Goal: Transaction & Acquisition: Purchase product/service

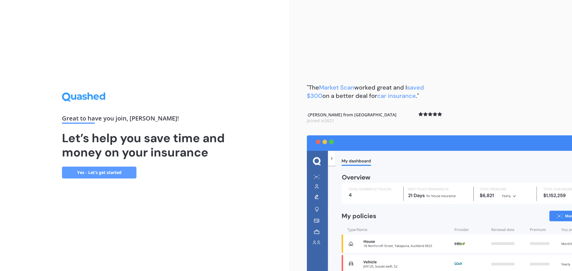
click at [116, 176] on link "Yes - Let’s get started" at bounding box center [99, 173] width 74 height 12
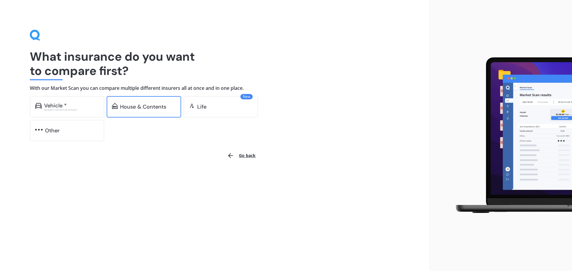
click at [129, 107] on div "House & Contents" at bounding box center [143, 107] width 46 height 6
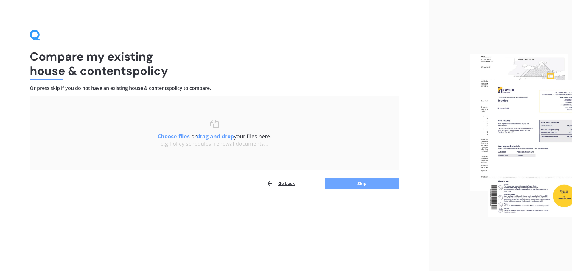
click at [337, 182] on button "Skip" at bounding box center [362, 183] width 74 height 11
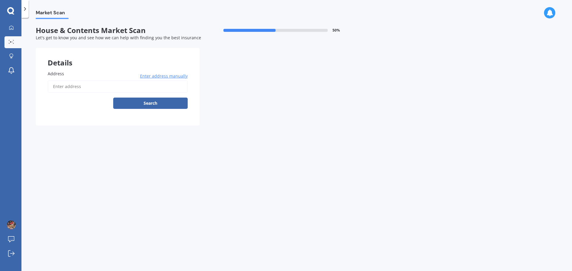
click at [68, 74] on label "Address" at bounding box center [117, 74] width 138 height 6
click at [68, 80] on input "Address" at bounding box center [118, 86] width 140 height 13
type input "[STREET_ADDRESS][PERSON_NAME]"
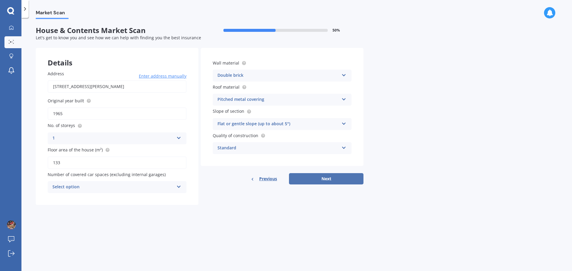
click at [323, 175] on button "Next" at bounding box center [326, 178] width 74 height 11
click at [156, 187] on div "Select option" at bounding box center [114, 187] width 119 height 7
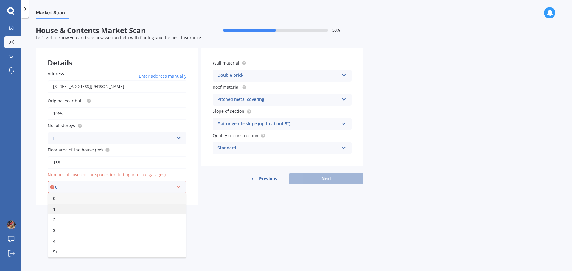
click at [94, 209] on div "1" at bounding box center [117, 209] width 138 height 11
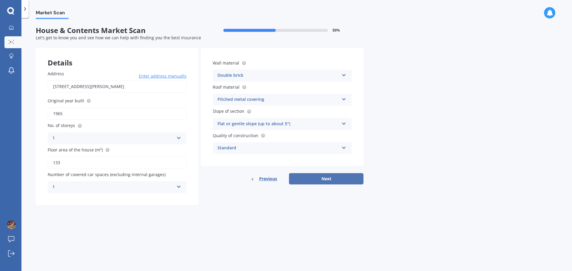
click at [316, 177] on button "Next" at bounding box center [326, 178] width 74 height 11
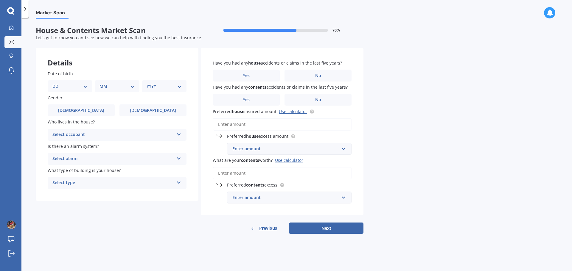
click at [297, 201] on div "Enter amount" at bounding box center [285, 198] width 107 height 7
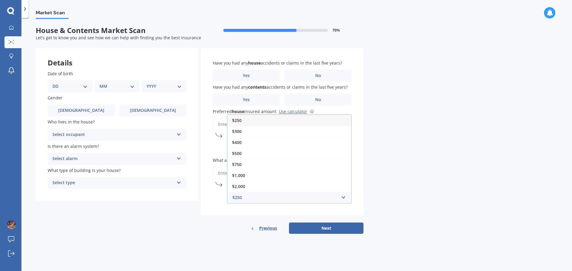
click at [265, 162] on div "$750" at bounding box center [289, 164] width 124 height 11
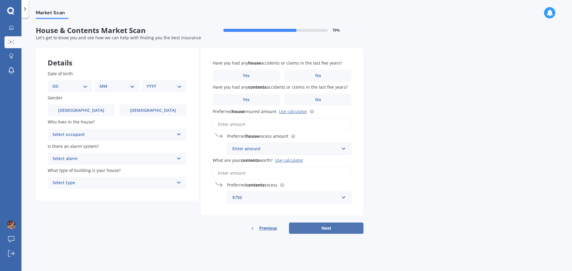
click at [303, 226] on button "Next" at bounding box center [326, 228] width 74 height 11
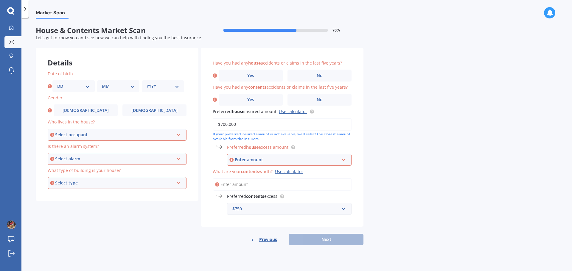
type input "$700,000"
click at [307, 160] on div "Enter amount" at bounding box center [287, 160] width 104 height 7
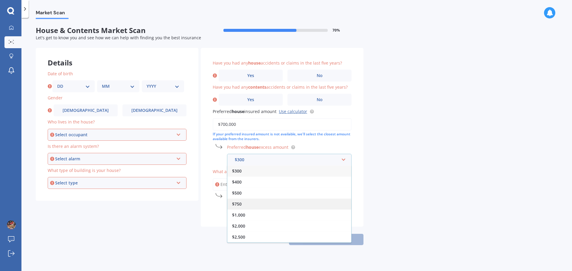
click at [300, 204] on div "$750" at bounding box center [289, 204] width 124 height 11
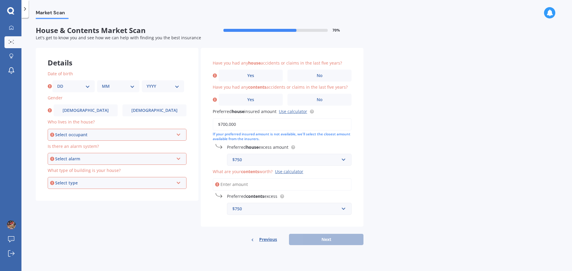
click at [267, 184] on input "What are your contents worth? Use calculator" at bounding box center [282, 184] width 139 height 13
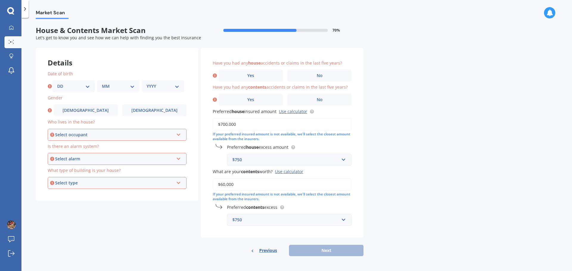
type input "$60,000"
click at [262, 223] on div "$750" at bounding box center [285, 220] width 107 height 7
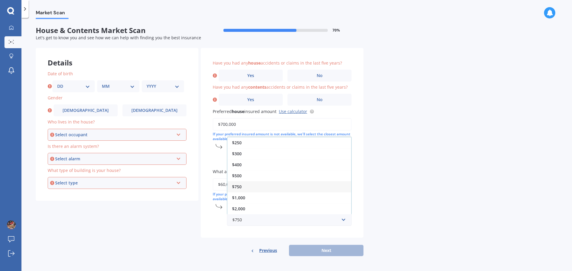
click at [248, 143] on div "$250" at bounding box center [289, 142] width 124 height 11
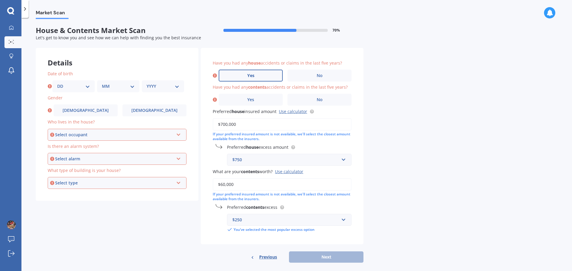
click at [263, 77] on label "Yes" at bounding box center [251, 76] width 64 height 12
click at [0, 0] on input "Yes" at bounding box center [0, 0] width 0 height 0
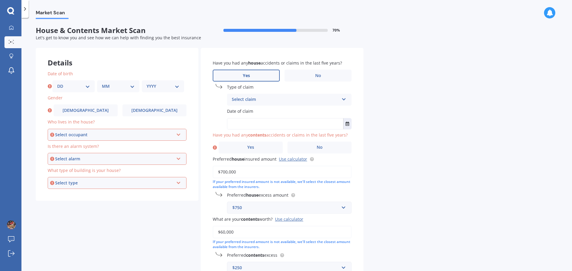
click at [257, 97] on div "Select claim" at bounding box center [285, 99] width 107 height 7
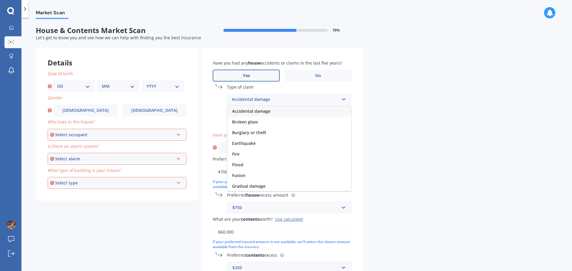
click at [264, 111] on span "Accidental damage" at bounding box center [251, 111] width 38 height 6
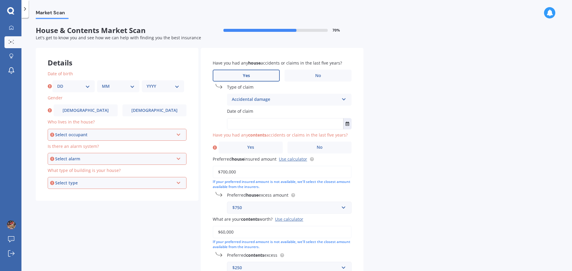
click at [264, 111] on label "Date of claim" at bounding box center [288, 111] width 122 height 6
click at [257, 113] on label "Date of claim" at bounding box center [288, 111] width 122 height 6
click at [273, 124] on input "text" at bounding box center [285, 124] width 116 height 11
click at [348, 125] on icon "Select date" at bounding box center [348, 124] width 4 height 4
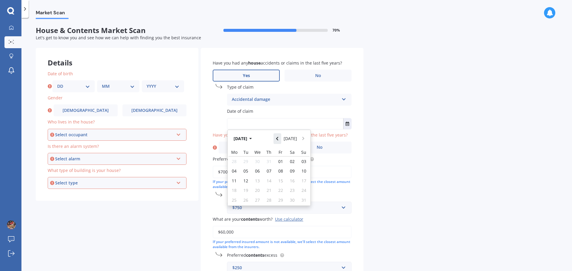
click at [279, 137] on icon "Navigate back" at bounding box center [277, 139] width 3 height 4
click at [270, 171] on span "05" at bounding box center [269, 170] width 5 height 6
type input "[DATE]"
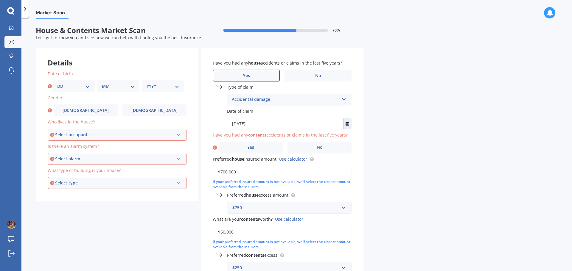
click at [214, 147] on icon at bounding box center [215, 148] width 4 height 6
click at [321, 149] on span "No" at bounding box center [320, 147] width 6 height 5
click at [0, 0] on input "No" at bounding box center [0, 0] width 0 height 0
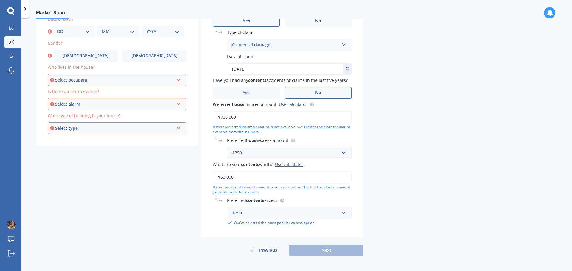
scroll to position [55, 0]
click at [328, 249] on div "Previous Next" at bounding box center [282, 250] width 163 height 11
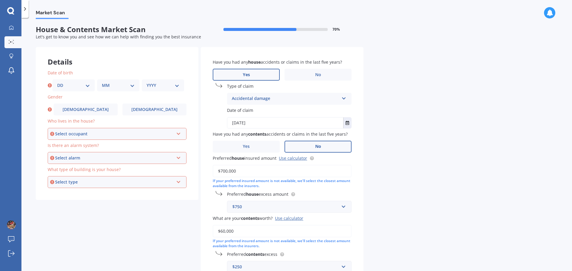
scroll to position [0, 0]
click at [61, 85] on select "DD 01 02 03 04 05 06 07 08 09 10 11 12 13 14 15 16 17 18 19 20 21 22 23 24 25 2…" at bounding box center [73, 86] width 33 height 7
select select "08"
click at [57, 83] on select "DD 01 02 03 04 05 06 07 08 09 10 11 12 13 14 15 16 17 18 19 20 21 22 23 24 25 2…" at bounding box center [73, 86] width 33 height 7
click at [106, 86] on select "MM 01 02 03 04 05 06 07 08 09 10 11 12" at bounding box center [118, 86] width 33 height 7
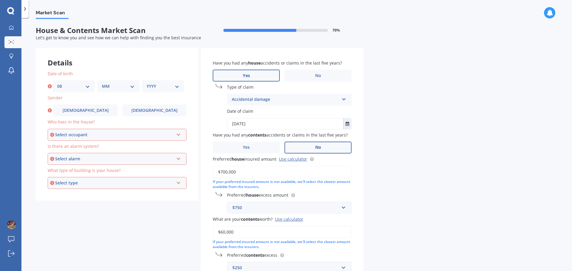
select select "05"
click at [102, 83] on select "MM 01 02 03 04 05 06 07 08 09 10 11 12" at bounding box center [118, 86] width 33 height 7
click at [161, 89] on select "YYYY 2009 2008 2007 2006 2005 2004 2003 2002 2001 2000 1999 1998 1997 1996 1995…" at bounding box center [163, 86] width 33 height 7
select select "1979"
click at [147, 83] on select "YYYY 2009 2008 2007 2006 2005 2004 2003 2002 2001 2000 1999 1998 1997 1996 1995…" at bounding box center [163, 86] width 33 height 7
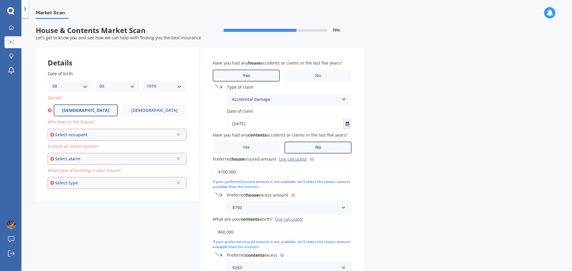
click at [90, 110] on span "[DEMOGRAPHIC_DATA]" at bounding box center [85, 110] width 47 height 5
click at [0, 0] on input "[DEMOGRAPHIC_DATA]" at bounding box center [0, 0] width 0 height 0
click at [92, 133] on div "Select occupant" at bounding box center [114, 135] width 119 height 7
click at [91, 144] on div "Owner" at bounding box center [117, 146] width 138 height 11
click at [92, 159] on div "Select alarm" at bounding box center [114, 159] width 119 height 7
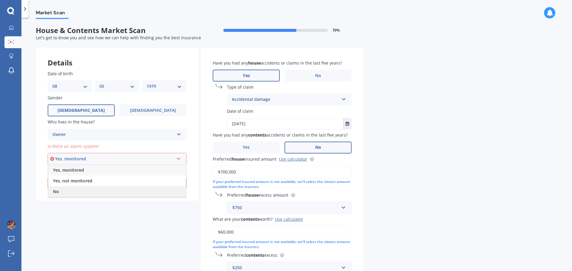
click at [88, 190] on div "No" at bounding box center [117, 192] width 138 height 11
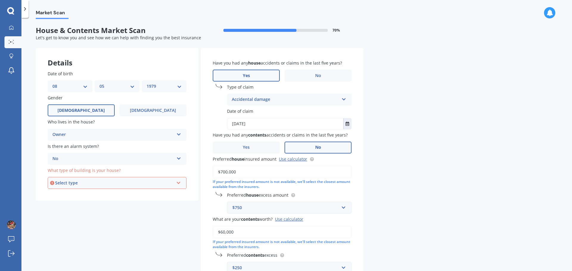
click at [91, 182] on div "Select type" at bounding box center [114, 183] width 119 height 7
click at [88, 193] on div "Freestanding" at bounding box center [117, 194] width 138 height 11
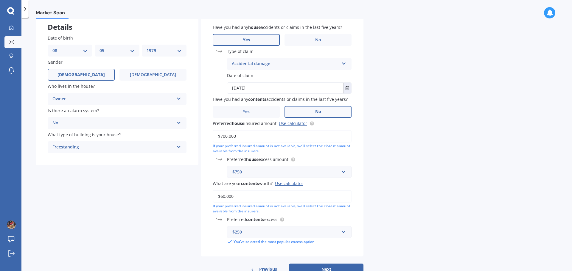
scroll to position [55, 0]
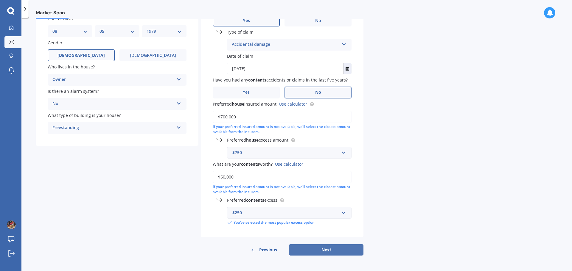
click at [312, 246] on button "Next" at bounding box center [326, 250] width 74 height 11
select select "08"
select select "05"
select select "1979"
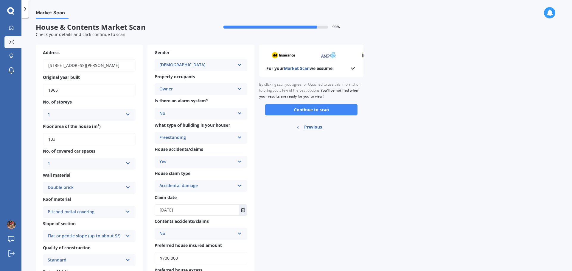
scroll to position [0, 0]
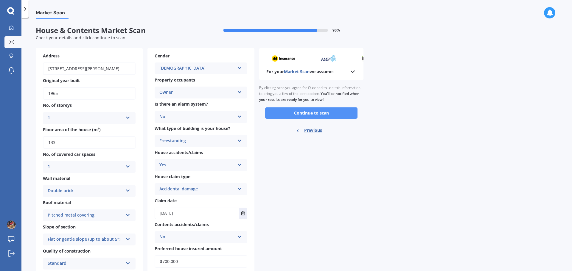
click at [321, 114] on button "Continue to scan" at bounding box center [311, 113] width 92 height 11
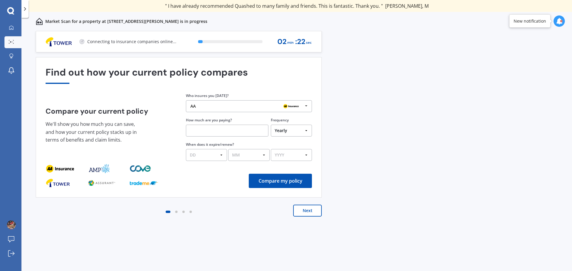
click at [299, 105] on img at bounding box center [291, 106] width 19 height 7
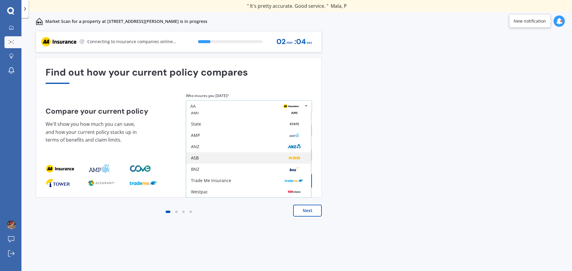
scroll to position [39, 0]
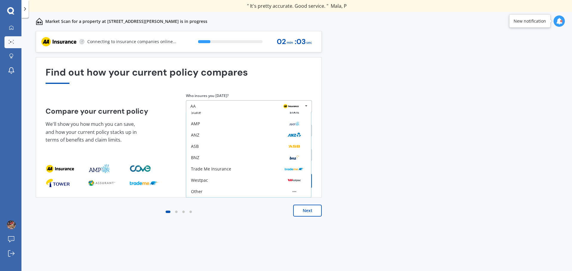
click at [248, 193] on div "Other" at bounding box center [248, 191] width 115 height 5
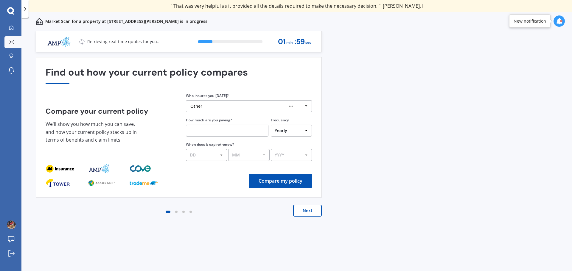
click at [287, 133] on select "Yearly Six-Monthly Quarterly Monthly Fortnightly Weekly One-Off" at bounding box center [291, 131] width 41 height 12
select select "Monthly"
click at [271, 125] on select "Yearly Six-Monthly Quarterly Monthly Fortnightly Weekly One-Off" at bounding box center [291, 131] width 41 height 12
click at [245, 131] on input "text" at bounding box center [227, 131] width 83 height 12
click at [225, 130] on input "text" at bounding box center [227, 131] width 83 height 12
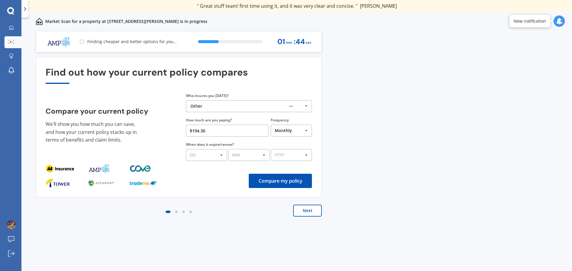
type input "$194.30"
click at [207, 156] on select "DD 01 02 03 04 05 06 07 08 09 10 11 12 13 14 15 16 17 18 19 20 21 22 23 24 25 2…" at bounding box center [206, 155] width 41 height 12
click at [218, 182] on div "Compare my policy" at bounding box center [179, 181] width 266 height 14
click at [198, 155] on select "DD 01 02 03 04 05 06 07 08 09 10 11 12 13 14 15 16 17 18 19 20 21 22 23 24 25 2…" at bounding box center [206, 155] width 41 height 12
click at [251, 180] on button "Compare my policy" at bounding box center [280, 181] width 63 height 14
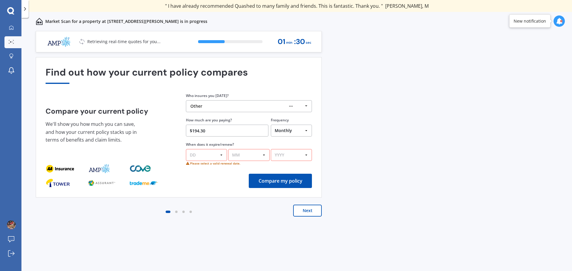
click at [221, 156] on select "DD 01 02 03 04 05 06 07 08 09 10 11 12 13 14 15 16 17 18 19 20 21 22 23 24 25 2…" at bounding box center [206, 155] width 41 height 12
select select "01"
click at [186, 149] on select "DD 01 02 03 04 05 06 07 08 09 10 11 12 13 14 15 16 17 18 19 20 21 22 23 24 25 2…" at bounding box center [206, 155] width 41 height 12
click at [242, 154] on select "MM 01 02 03 04 05 06 07 08 09 10 11 12" at bounding box center [248, 155] width 41 height 12
select select "08"
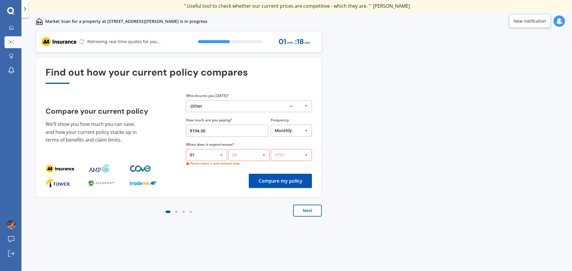
click at [228, 149] on select "MM 01 02 03 04 05 06 07 08 09 10 11 12" at bounding box center [248, 155] width 41 height 12
click at [290, 157] on select "YYYY 2026 2025 2024" at bounding box center [291, 155] width 41 height 12
select select "2025"
click at [271, 149] on select "YYYY 2026 2025 2024" at bounding box center [291, 155] width 41 height 12
click at [286, 185] on button "Compare my policy" at bounding box center [280, 181] width 63 height 14
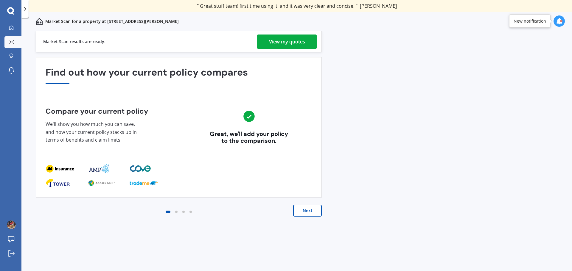
click at [284, 44] on div "View my quotes" at bounding box center [287, 42] width 36 height 14
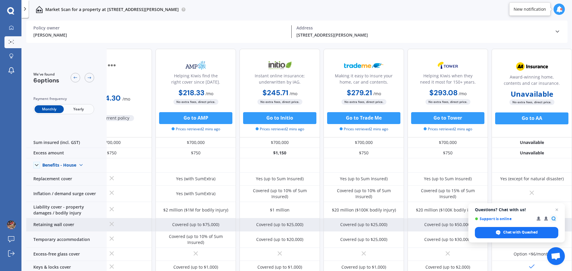
scroll to position [0, 38]
